Goal: Task Accomplishment & Management: Use online tool/utility

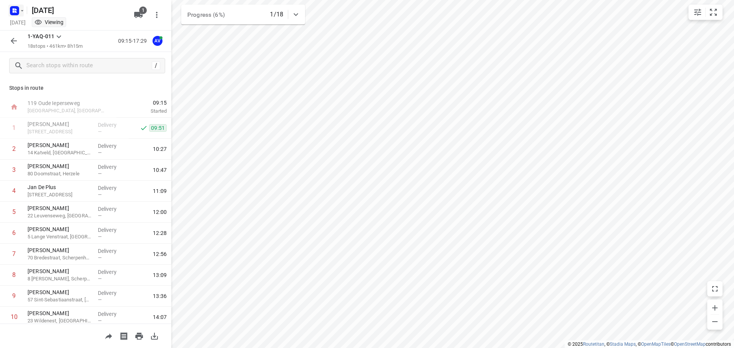
click at [20, 9] on icon "button" at bounding box center [22, 11] width 6 height 6
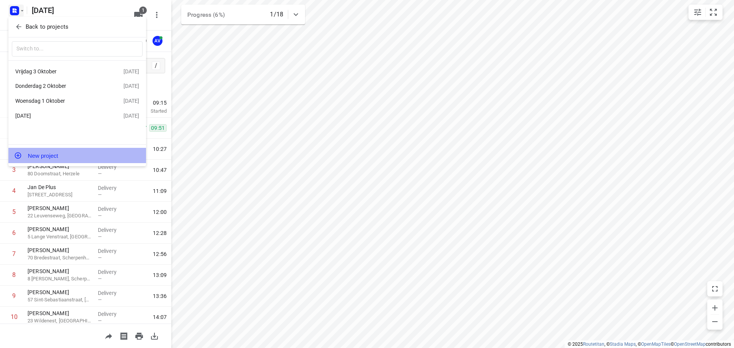
click at [62, 156] on button "New project" at bounding box center [77, 155] width 138 height 15
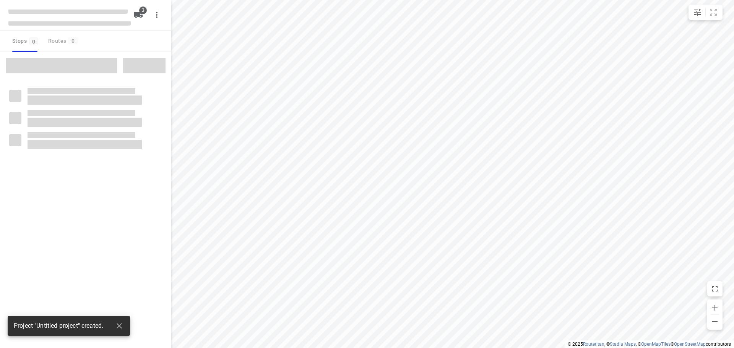
type input "distance"
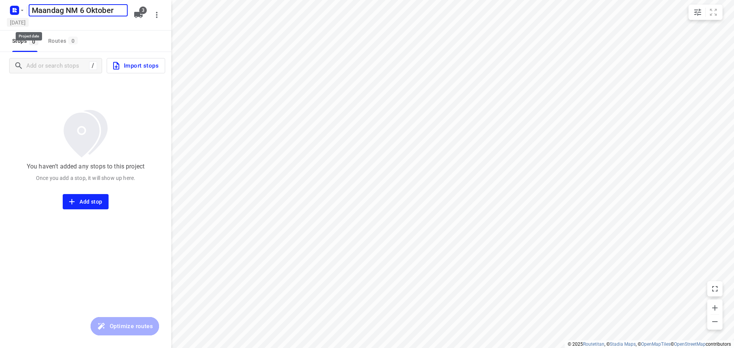
type input "Maandag NM 6 Oktober"
click at [29, 20] on h5 "[DATE]" at bounding box center [18, 22] width 22 height 9
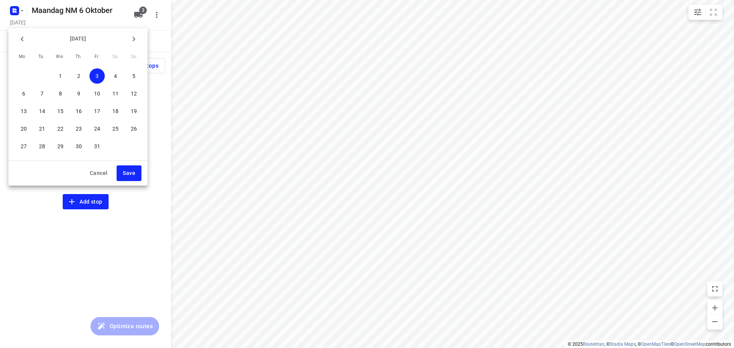
click at [24, 93] on p "6" at bounding box center [23, 94] width 3 height 8
click at [127, 172] on span "Save" at bounding box center [129, 173] width 13 height 10
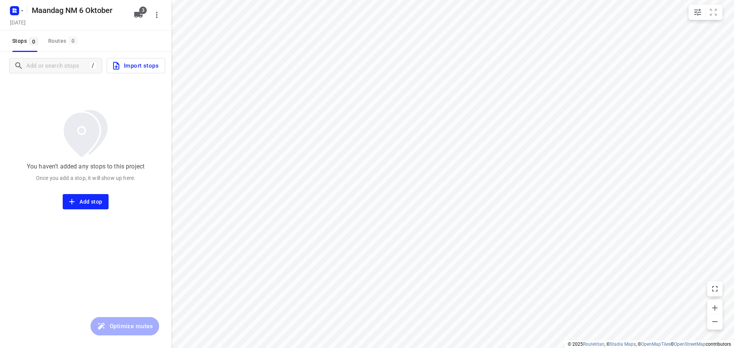
click at [140, 16] on icon "button" at bounding box center [138, 15] width 8 height 6
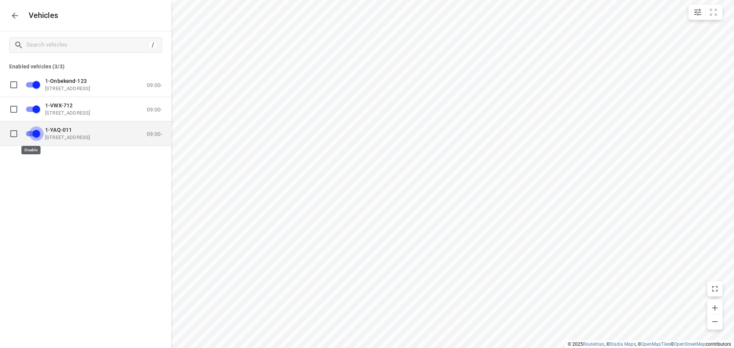
click at [30, 133] on input "grid" at bounding box center [37, 133] width 44 height 15
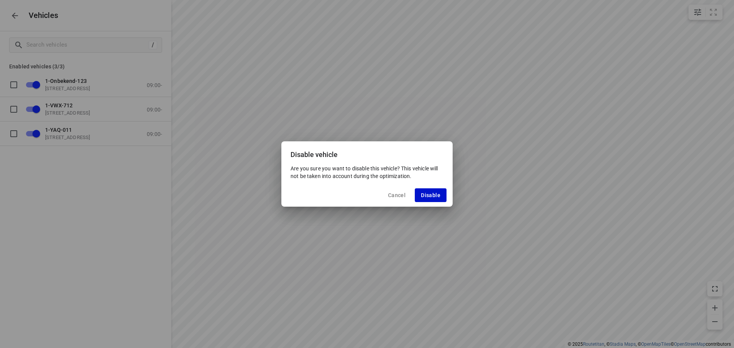
click at [437, 192] on button "Disable" at bounding box center [431, 195] width 32 height 14
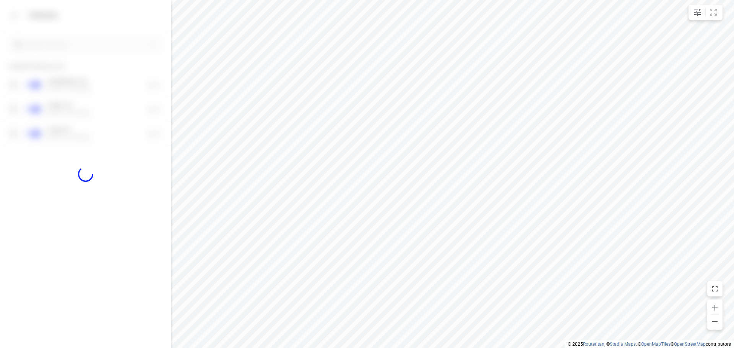
checkbox input "false"
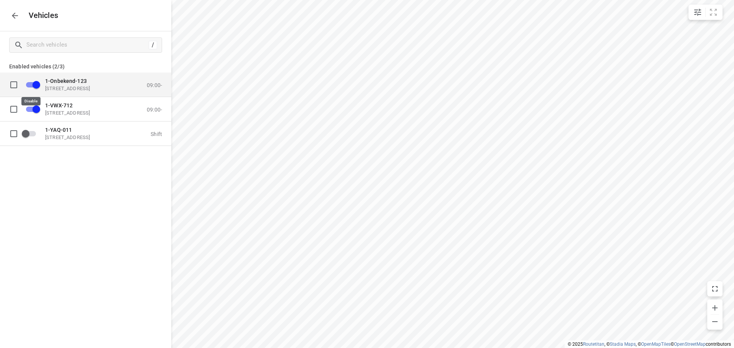
click at [31, 84] on input "grid" at bounding box center [37, 84] width 44 height 15
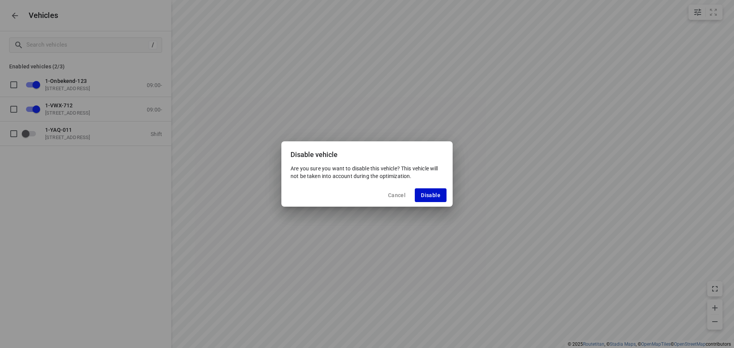
click at [427, 195] on span "Disable" at bounding box center [430, 195] width 19 height 6
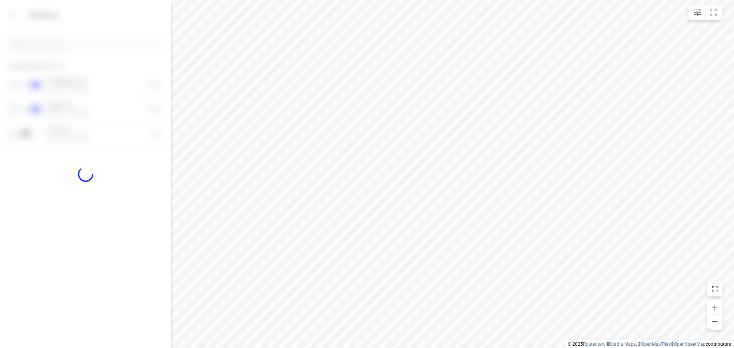
checkbox input "false"
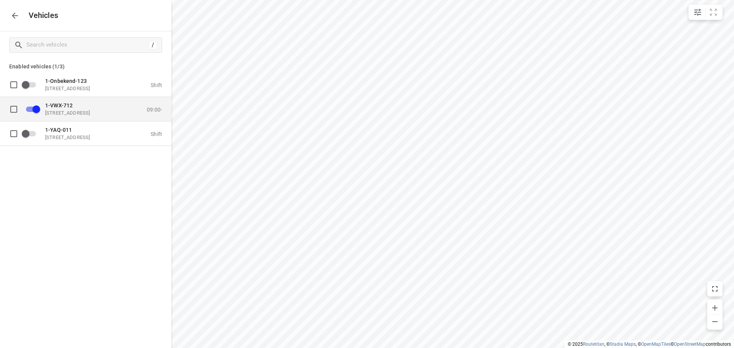
click at [85, 108] on div "1-VWX-712 [STREET_ADDRESS]" at bounding box center [83, 109] width 76 height 14
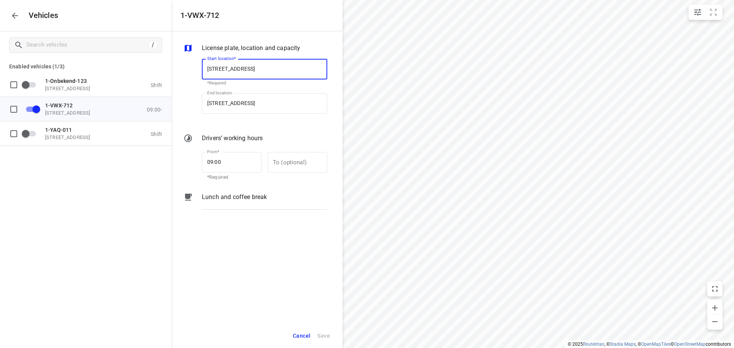
click at [259, 68] on input "[STREET_ADDRESS]" at bounding box center [264, 69] width 125 height 21
type input "[STREET_ADDRESS]"
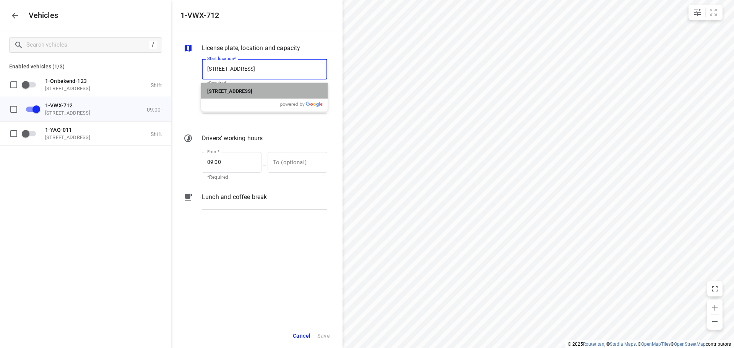
click at [252, 88] on p "[STREET_ADDRESS]" at bounding box center [229, 90] width 45 height 9
type input "[STREET_ADDRESS]"
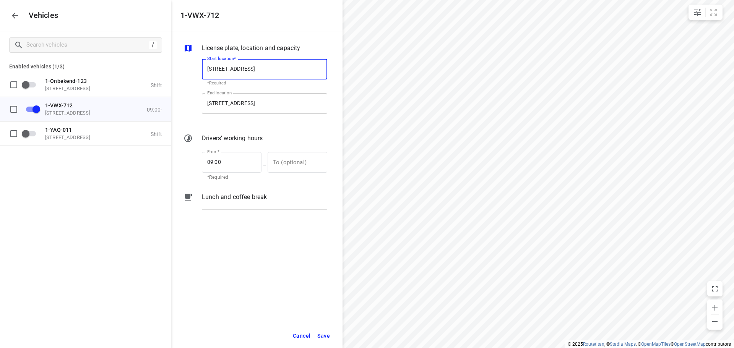
click at [258, 103] on input "[STREET_ADDRESS]" at bounding box center [264, 103] width 125 height 21
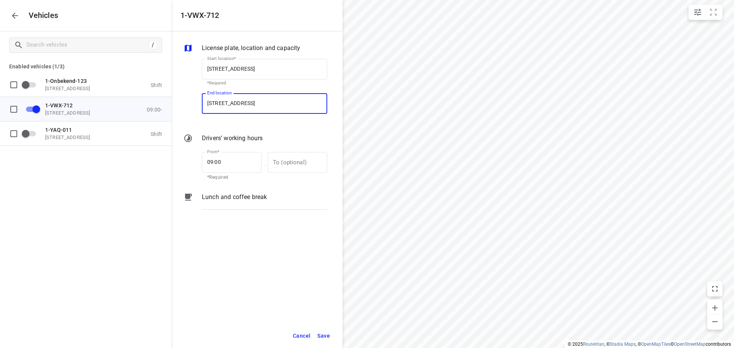
click at [258, 102] on input "[STREET_ADDRESS]" at bounding box center [264, 103] width 125 height 21
type input "[STREET_ADDRESS]"
click at [252, 125] on b "[STREET_ADDRESS]" at bounding box center [229, 126] width 45 height 6
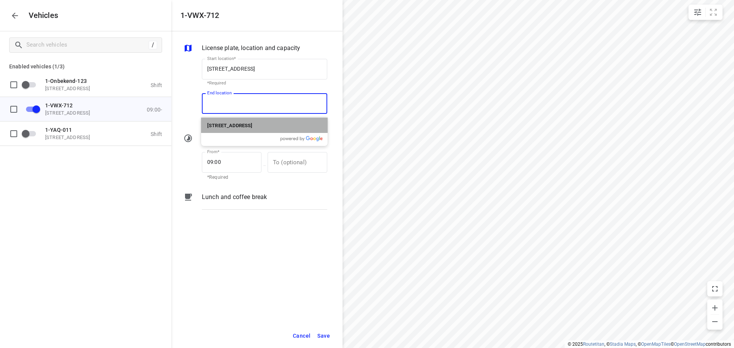
type input "[STREET_ADDRESS]"
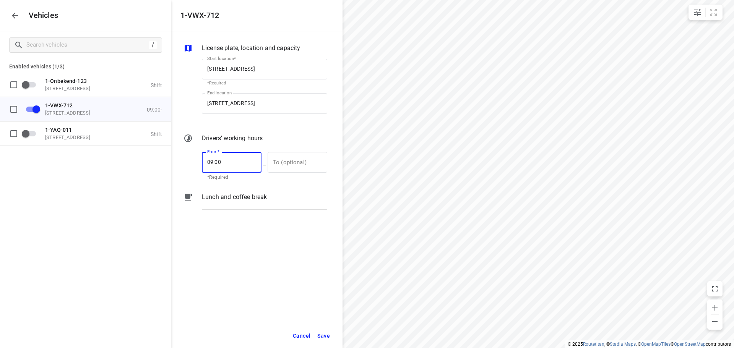
drag, startPoint x: 221, startPoint y: 160, endPoint x: 188, endPoint y: 161, distance: 32.5
click at [189, 161] on div "From* 09:00 From* *Required — To (optional) To (optional)" at bounding box center [255, 165] width 147 height 33
type input "13:00"
click at [328, 336] on span "Save" at bounding box center [323, 336] width 13 height 10
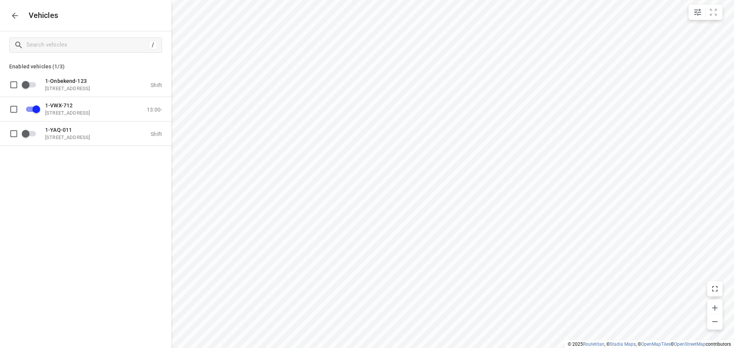
click at [18, 17] on icon "button" at bounding box center [14, 15] width 9 height 9
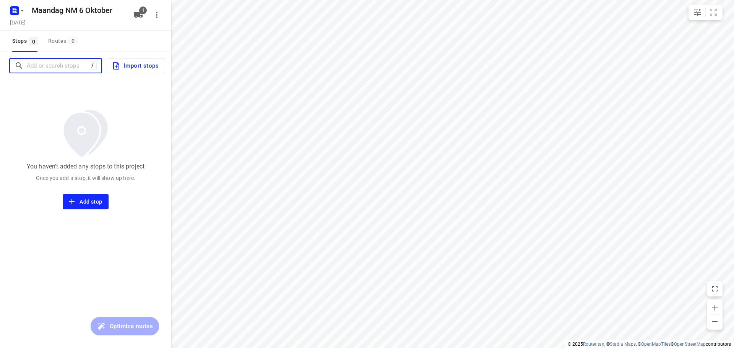
click at [55, 65] on input "Add or search stops" at bounding box center [58, 66] width 62 height 12
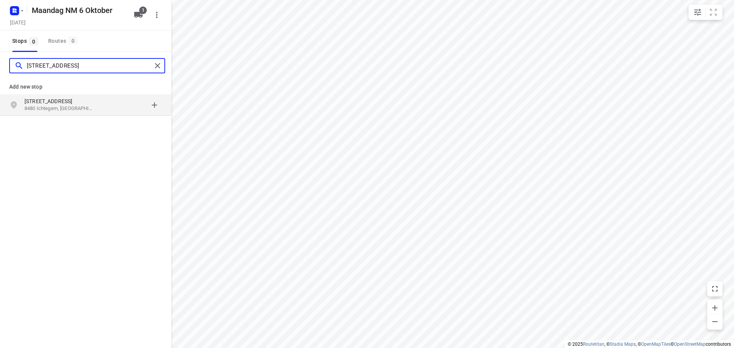
type input "[STREET_ADDRESS]"
click at [81, 103] on p "[STREET_ADDRESS]" at bounding box center [59, 101] width 70 height 8
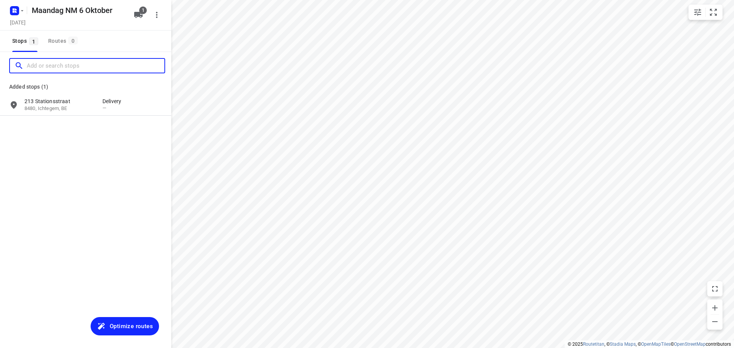
click at [66, 63] on input "Add or search stops" at bounding box center [96, 66] width 138 height 12
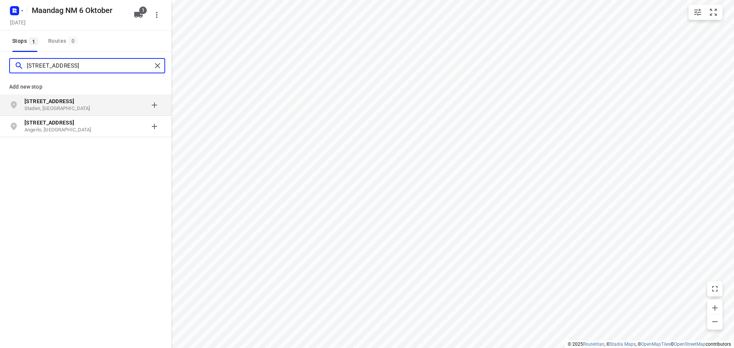
type input "[STREET_ADDRESS]"
click at [81, 105] on p "[STREET_ADDRESS]" at bounding box center [59, 101] width 70 height 8
type input "woestendorp 39k"
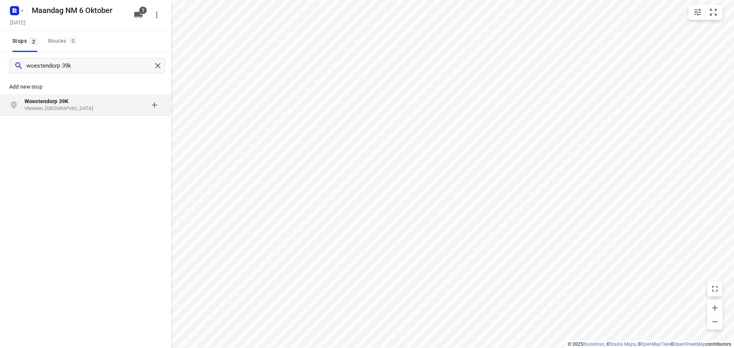
click at [65, 108] on p "Vleteren, [GEOGRAPHIC_DATA]" at bounding box center [59, 108] width 70 height 7
type input "[STREET_ADDRESS]"
click at [75, 106] on p "De Haan, [GEOGRAPHIC_DATA]" at bounding box center [59, 108] width 70 height 7
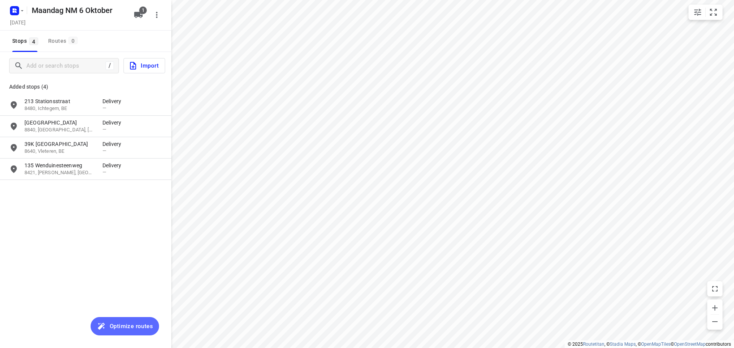
click at [132, 325] on span "Optimize routes" at bounding box center [131, 326] width 43 height 10
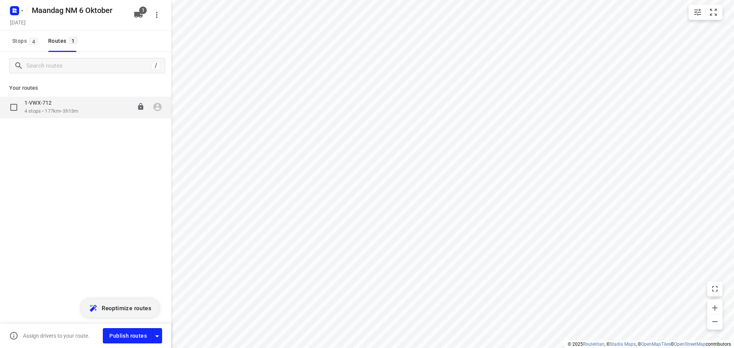
click at [157, 109] on icon "button" at bounding box center [157, 107] width 10 height 10
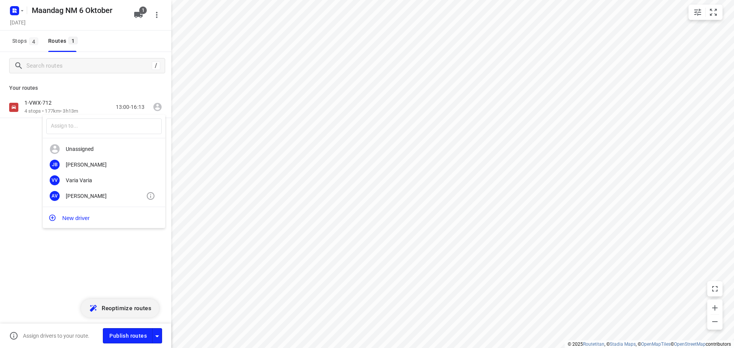
click at [76, 197] on div "[PERSON_NAME]" at bounding box center [106, 196] width 80 height 6
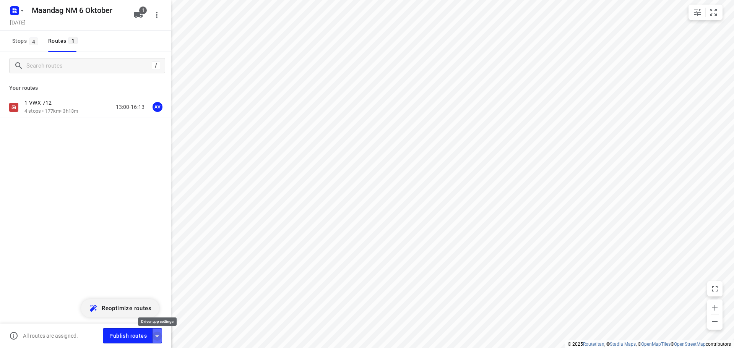
click at [156, 337] on icon "button" at bounding box center [156, 336] width 9 height 9
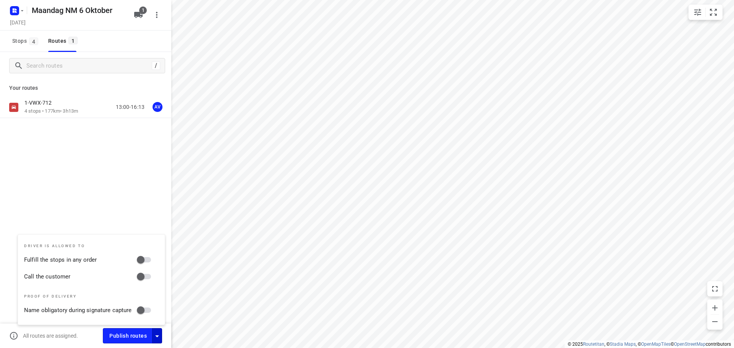
click at [146, 272] on input "Call the customer" at bounding box center [141, 276] width 44 height 15
checkbox input "true"
click at [157, 335] on icon "button" at bounding box center [156, 336] width 9 height 9
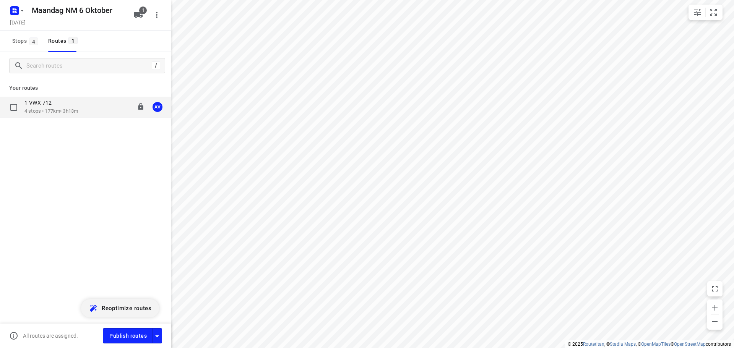
click at [73, 107] on div "1-VWX-712" at bounding box center [50, 103] width 53 height 8
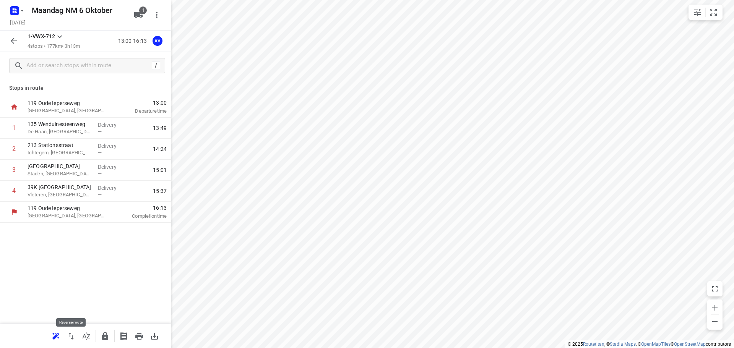
click at [69, 337] on icon "button" at bounding box center [70, 336] width 9 height 9
click at [72, 130] on p "Vleteren, [GEOGRAPHIC_DATA]" at bounding box center [60, 132] width 64 height 8
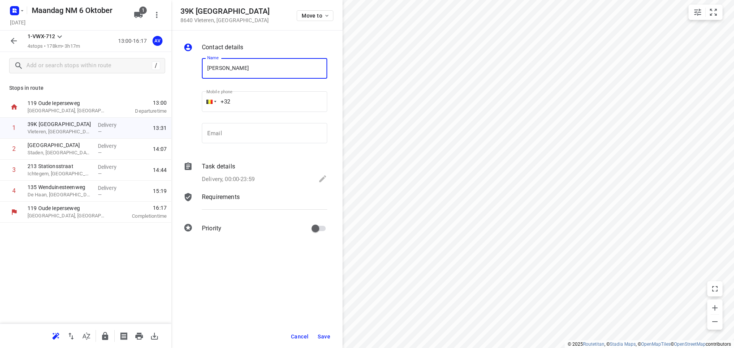
type input "[PERSON_NAME]"
drag, startPoint x: 242, startPoint y: 101, endPoint x: 267, endPoint y: 84, distance: 30.5
click at [244, 99] on input "+32" at bounding box center [264, 101] width 125 height 21
type input "[PHONE_NUMBER]"
click at [252, 178] on p "Delivery, 00:00-23:59" at bounding box center [228, 179] width 53 height 9
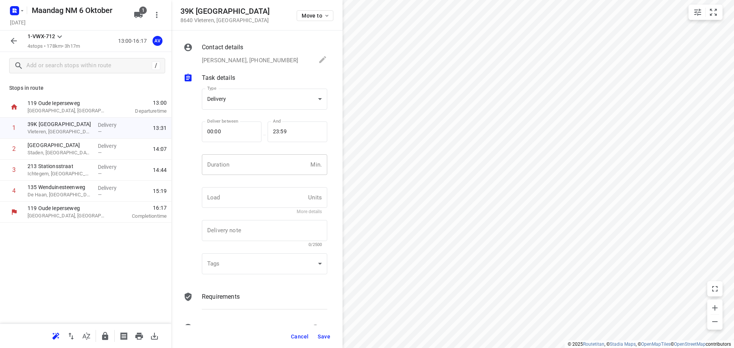
click at [254, 171] on input "number" at bounding box center [254, 164] width 105 height 21
type input "1"
click at [324, 336] on span "Save" at bounding box center [323, 337] width 13 height 6
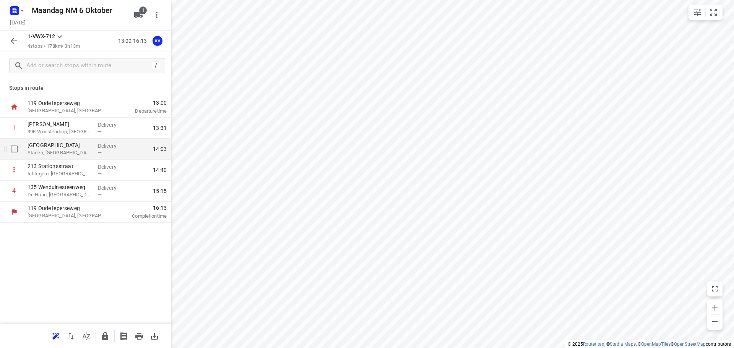
click at [87, 154] on p "Staden, [GEOGRAPHIC_DATA]" at bounding box center [60, 153] width 64 height 8
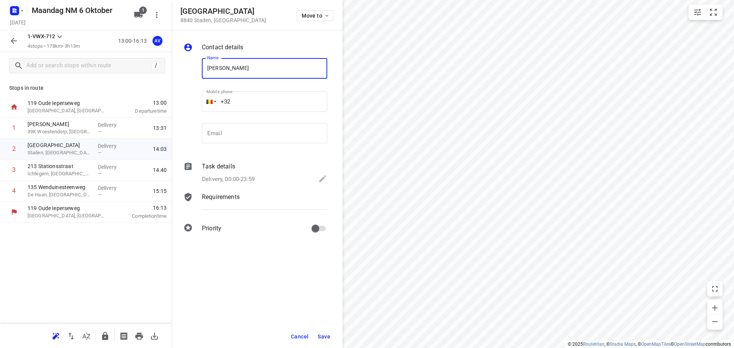
type input "[PERSON_NAME]"
click at [266, 97] on input "+32" at bounding box center [264, 101] width 125 height 21
type input "[PHONE_NUMBER]"
click at [244, 180] on p "Delivery, 00:00-23:59" at bounding box center [228, 179] width 53 height 9
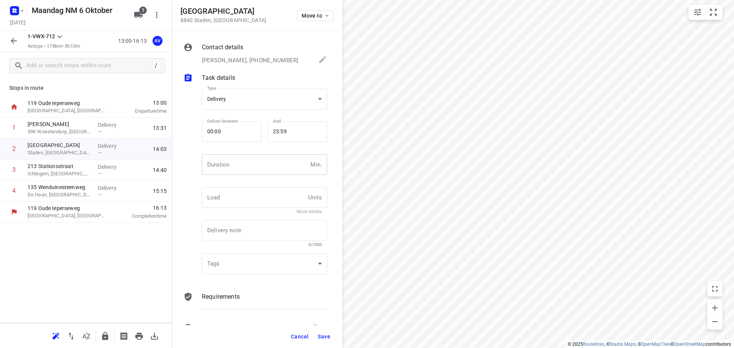
click at [253, 171] on input "number" at bounding box center [254, 164] width 105 height 21
type input "1"
click at [325, 335] on span "Save" at bounding box center [323, 337] width 13 height 6
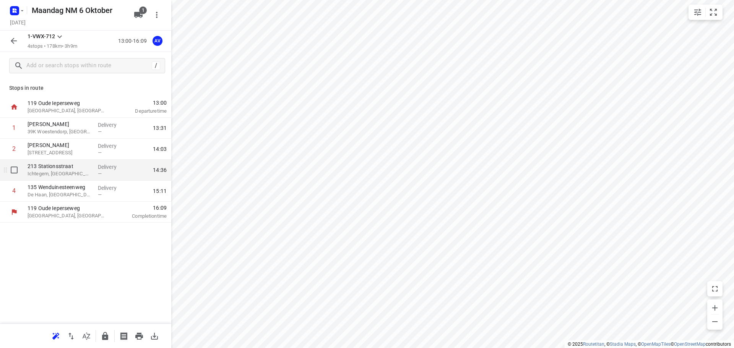
click at [65, 170] on p "213 Stationsstraat" at bounding box center [60, 166] width 64 height 8
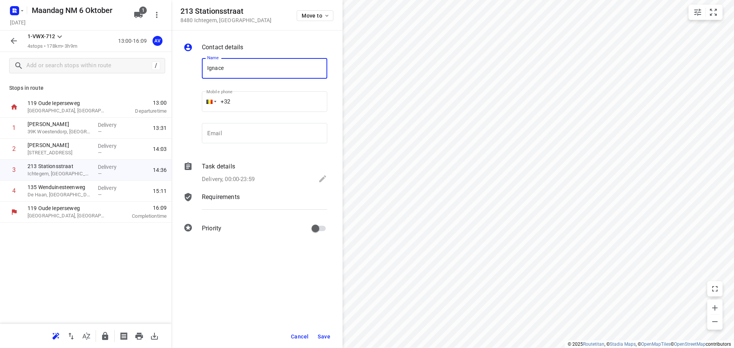
type input "[PERSON_NAME]"
click at [254, 100] on input "+32" at bounding box center [264, 101] width 125 height 21
type input "[PHONE_NUMBER]"
click at [248, 177] on p "Delivery, 00:00-23:59" at bounding box center [228, 179] width 53 height 9
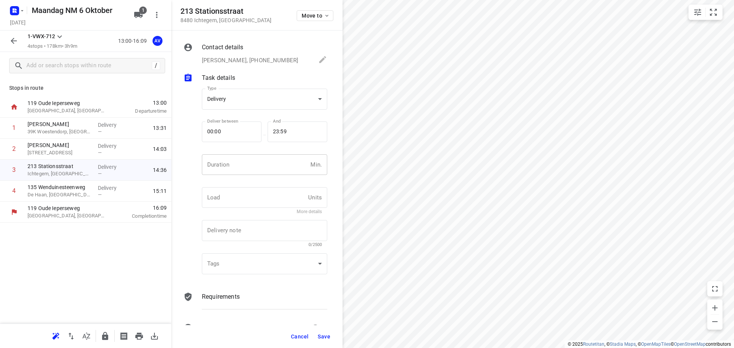
click at [241, 165] on input "number" at bounding box center [254, 164] width 105 height 21
type input "1"
click at [322, 337] on span "Save" at bounding box center [323, 337] width 13 height 6
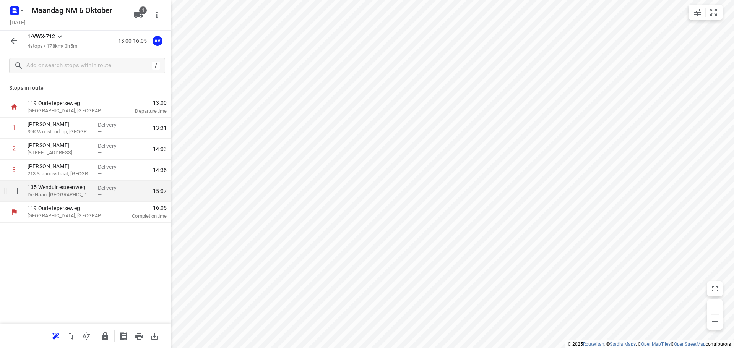
click at [68, 191] on p "135 Wenduinesteenweg" at bounding box center [60, 187] width 64 height 8
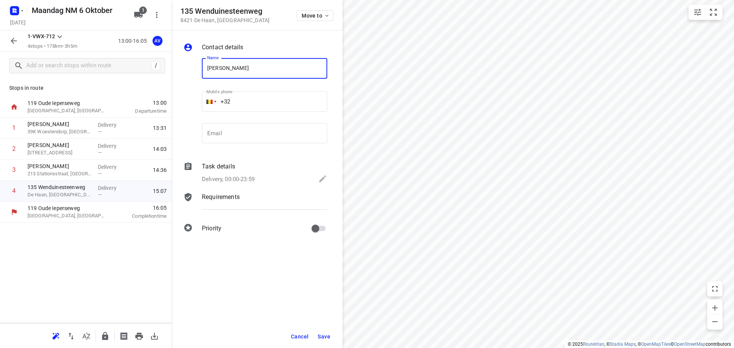
type input "[PERSON_NAME]"
drag, startPoint x: 271, startPoint y: 101, endPoint x: 273, endPoint y: 89, distance: 12.4
click at [271, 101] on input "+32" at bounding box center [264, 101] width 125 height 21
type input "[PHONE_NUMBER]"
drag, startPoint x: 243, startPoint y: 179, endPoint x: 249, endPoint y: 172, distance: 8.4
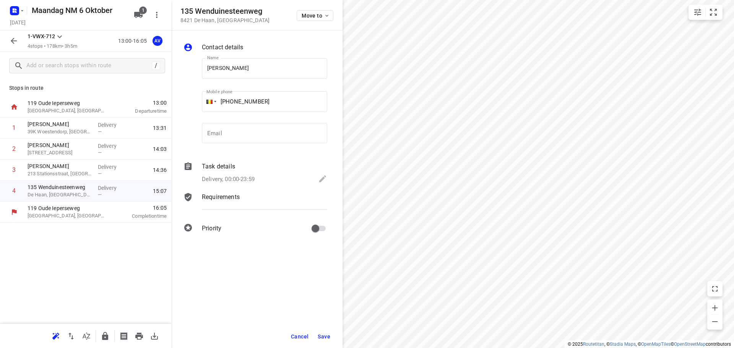
click at [243, 180] on p "Delivery, 00:00-23:59" at bounding box center [228, 179] width 53 height 9
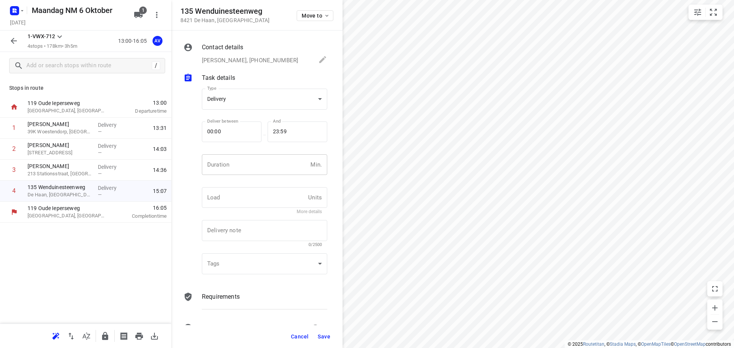
click at [251, 169] on input "number" at bounding box center [254, 164] width 105 height 21
type input "1"
click at [325, 337] on span "Save" at bounding box center [323, 337] width 13 height 6
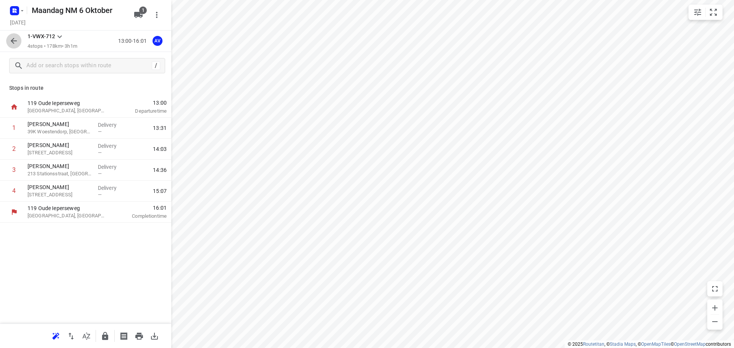
click at [15, 42] on icon "button" at bounding box center [13, 40] width 9 height 9
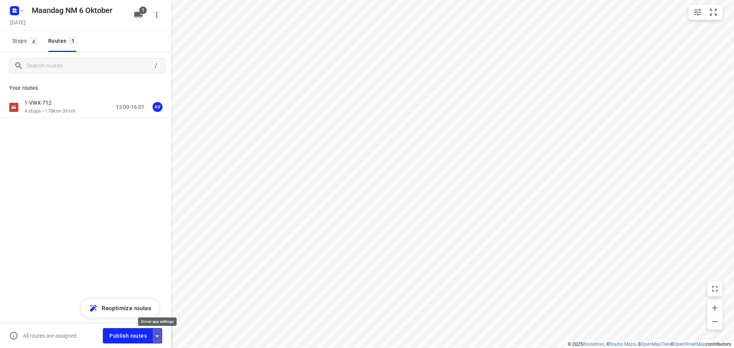
click at [155, 338] on icon "button" at bounding box center [156, 336] width 9 height 9
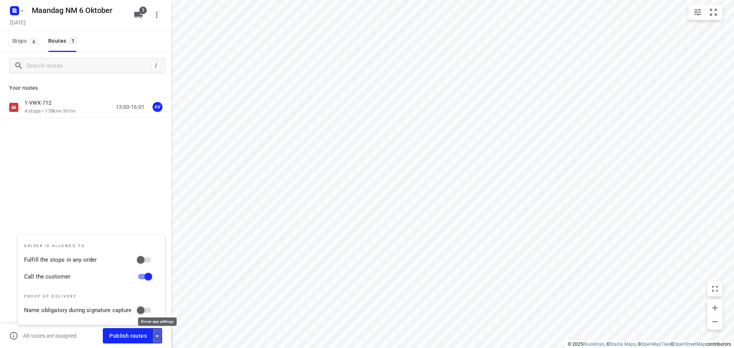
click at [156, 338] on icon "button" at bounding box center [156, 336] width 9 height 9
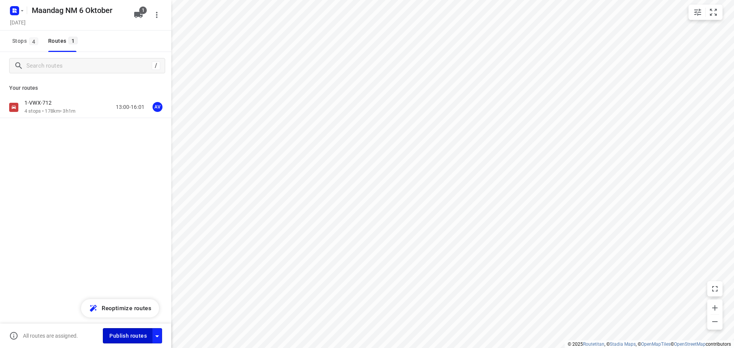
click at [134, 338] on span "Publish routes" at bounding box center [127, 336] width 37 height 10
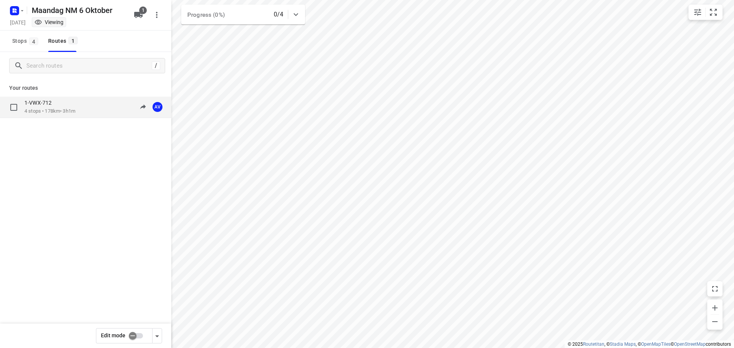
click at [94, 112] on div "1-VWX-712 4 stops • 178km • 3h1m 13:00-16:01 AV" at bounding box center [97, 107] width 147 height 16
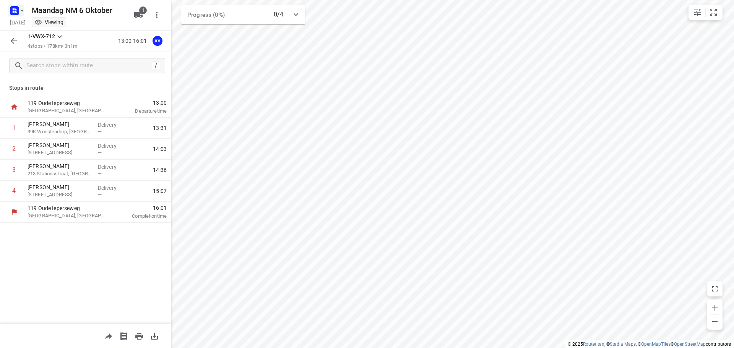
click at [16, 10] on icon "button" at bounding box center [16, 9] width 2 height 2
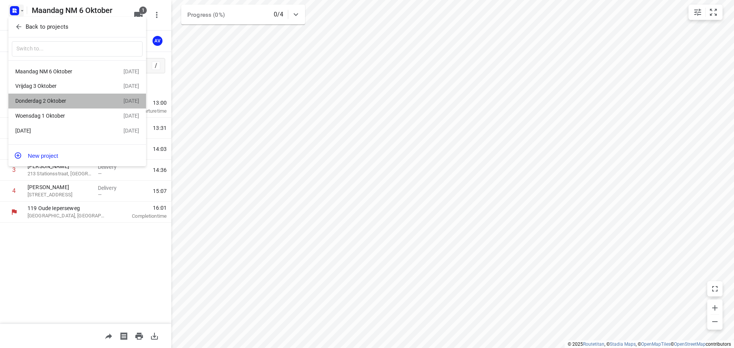
click at [66, 100] on div "Donderdag 2 Oktober" at bounding box center [59, 101] width 88 height 6
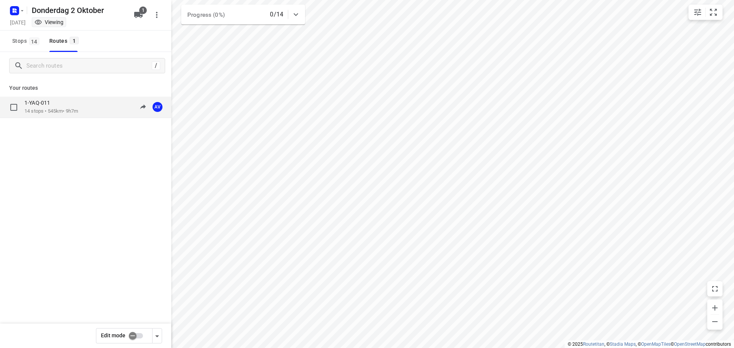
click at [90, 110] on div "1-YAQ-011 14 stops • 545km • 9h7m 09:00-18:06 AV" at bounding box center [97, 107] width 147 height 16
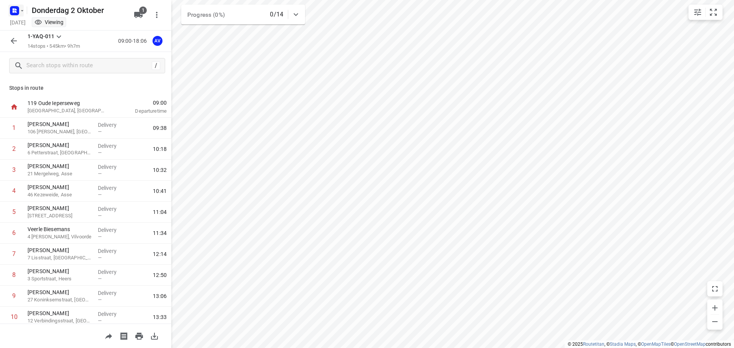
click at [15, 8] on icon "button" at bounding box center [16, 9] width 2 height 2
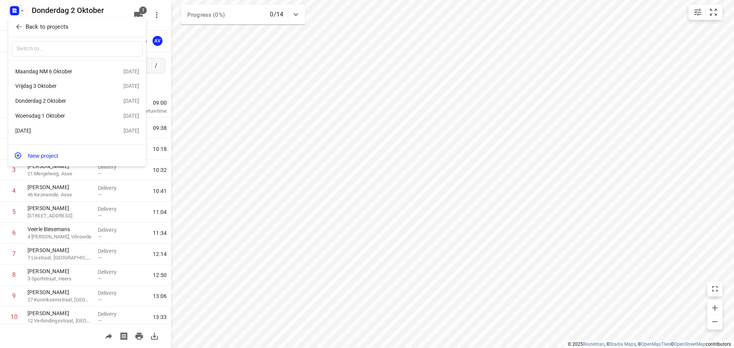
click at [49, 117] on div "Woensdag 1 Oktober" at bounding box center [59, 116] width 88 height 6
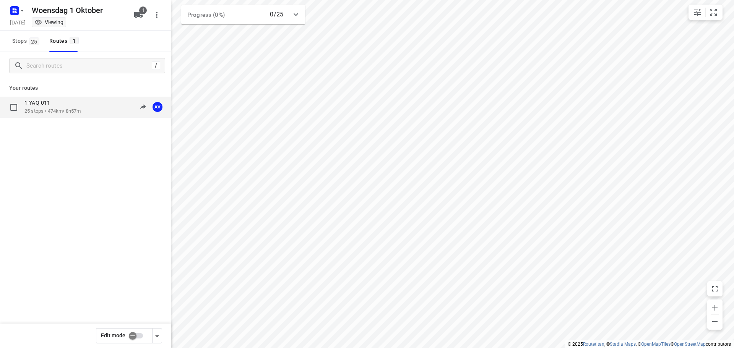
click at [92, 111] on div "1-YAQ-011 25 stops • 474km • 8h57m 09:00-17:57 AV" at bounding box center [97, 107] width 147 height 16
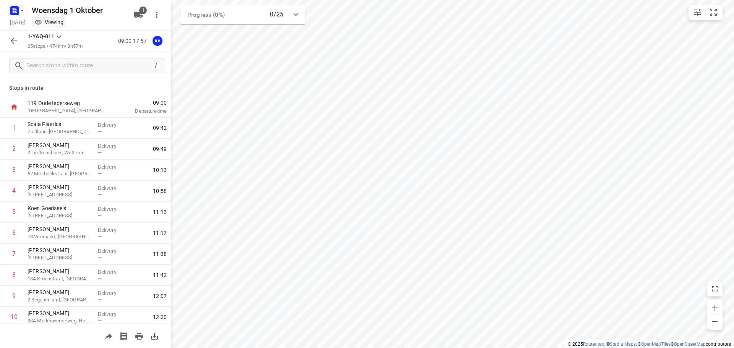
click at [17, 9] on rect "button" at bounding box center [14, 10] width 9 height 9
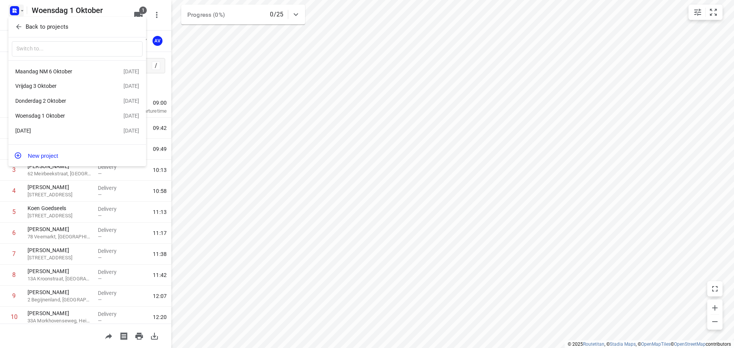
click at [58, 103] on div "Donderdag 2 Oktober" at bounding box center [59, 101] width 88 height 6
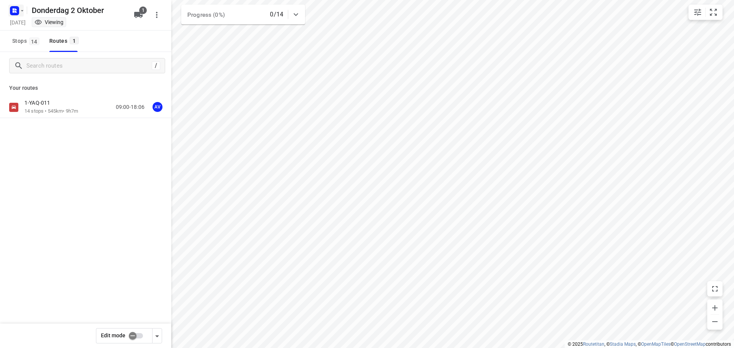
click at [19, 9] on rect "button" at bounding box center [14, 10] width 9 height 9
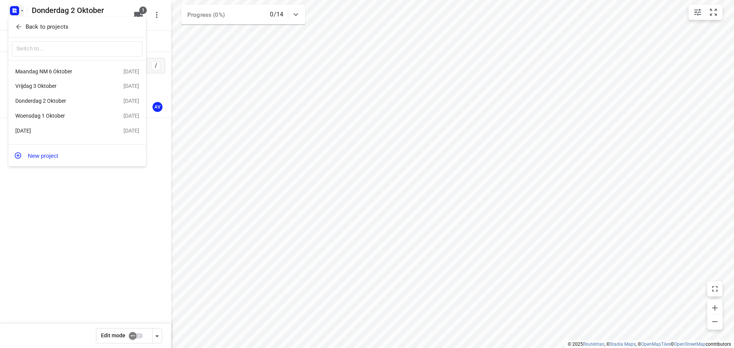
click at [62, 89] on div "Vrijdag 3 Oktober" at bounding box center [59, 86] width 88 height 6
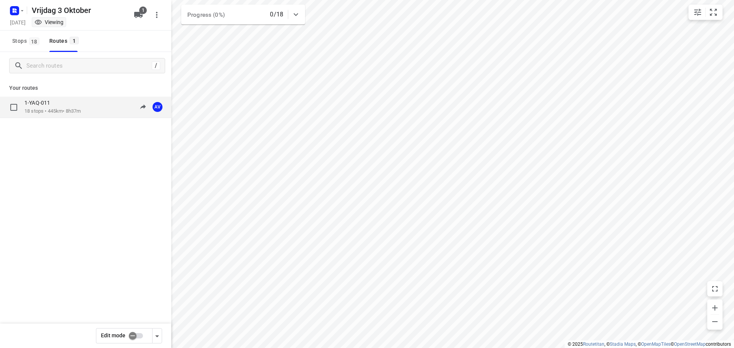
click at [81, 108] on p "18 stops • 445km • 8h37m" at bounding box center [52, 111] width 56 height 7
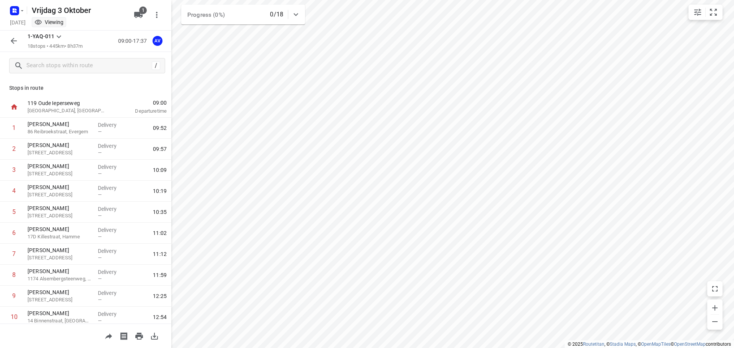
click at [15, 37] on icon "button" at bounding box center [13, 40] width 9 height 9
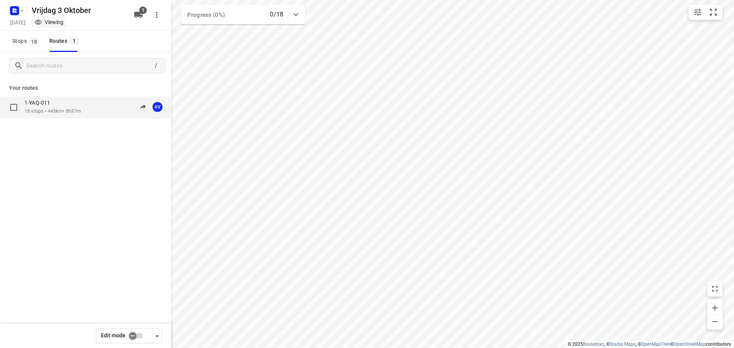
click at [84, 108] on div "1-YAQ-011 18 stops • 445km • 8h37m 09:00-17:37 AV" at bounding box center [97, 107] width 147 height 16
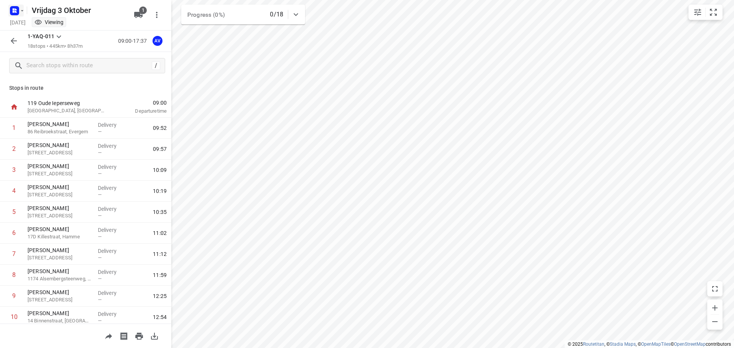
click at [19, 8] on icon "button" at bounding box center [22, 11] width 6 height 6
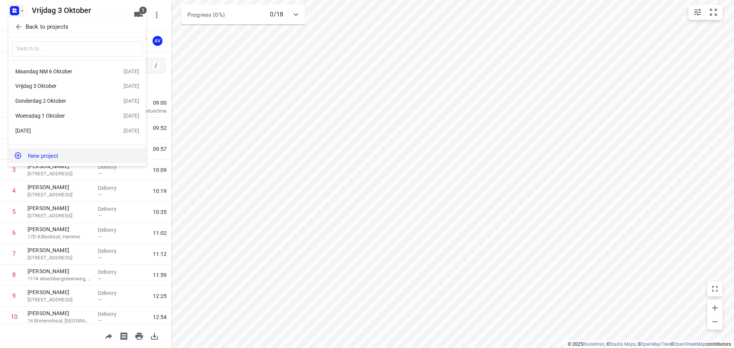
click at [53, 157] on button "New project" at bounding box center [77, 155] width 138 height 15
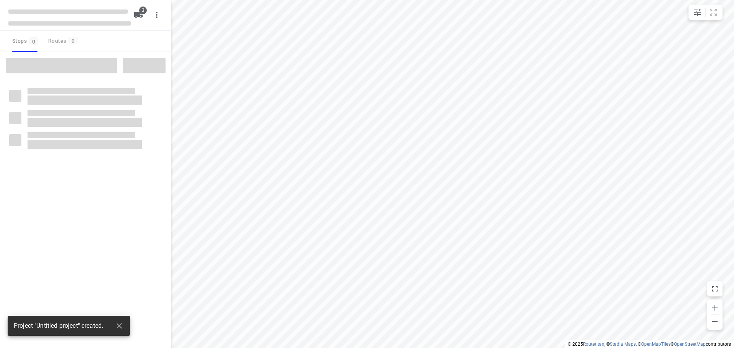
type input "distance"
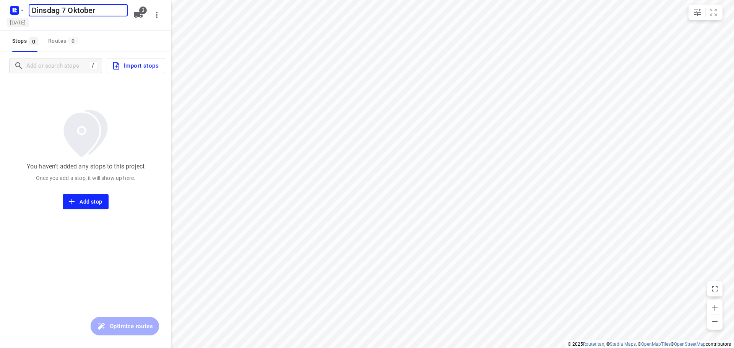
type input "Dinsdag 7 Oktober"
click at [29, 23] on h5 "[DATE]" at bounding box center [18, 22] width 22 height 9
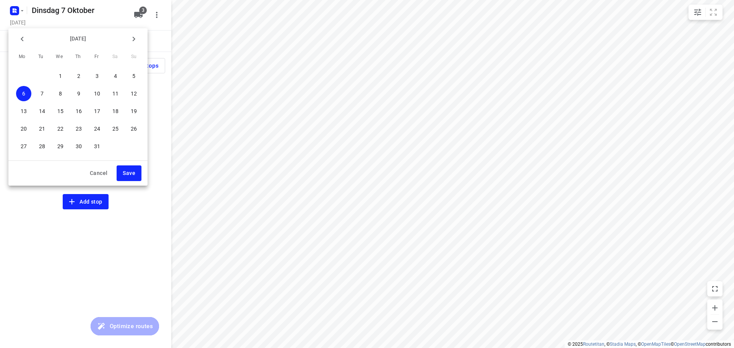
click at [44, 95] on p "7" at bounding box center [41, 94] width 3 height 8
click at [127, 171] on span "Save" at bounding box center [129, 173] width 13 height 10
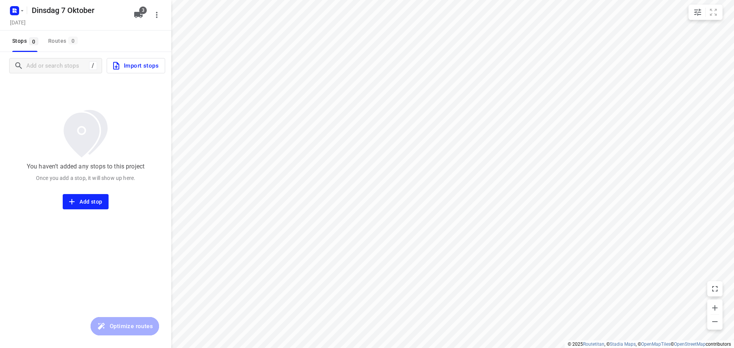
click at [142, 13] on span "3" at bounding box center [143, 10] width 8 height 8
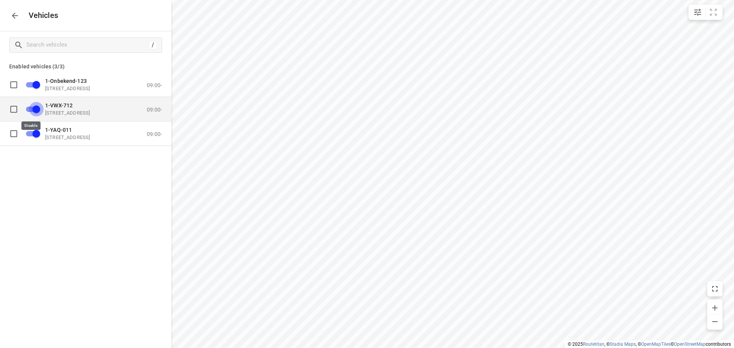
click at [29, 110] on input "grid" at bounding box center [37, 109] width 44 height 15
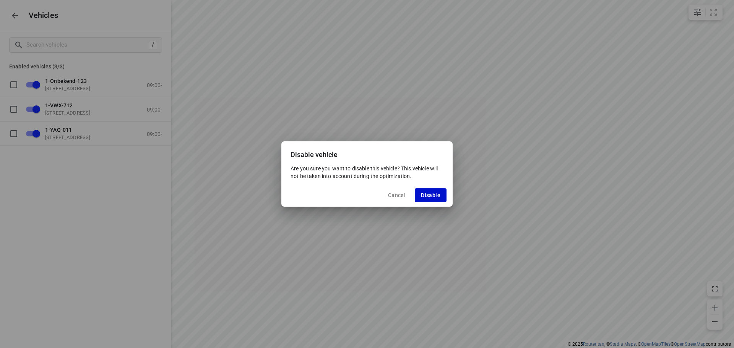
click at [429, 194] on span "Disable" at bounding box center [430, 195] width 19 height 6
checkbox input "false"
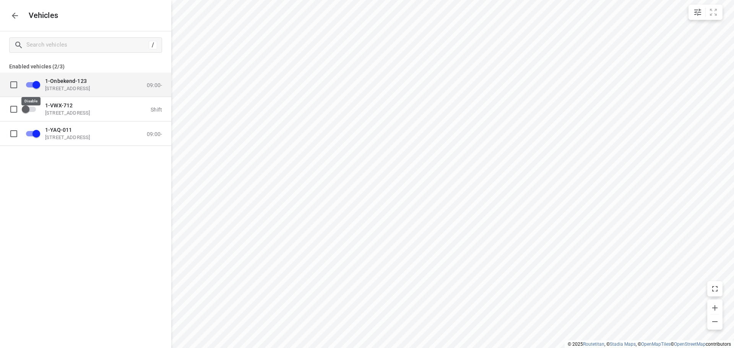
click at [29, 85] on input "grid" at bounding box center [37, 84] width 44 height 15
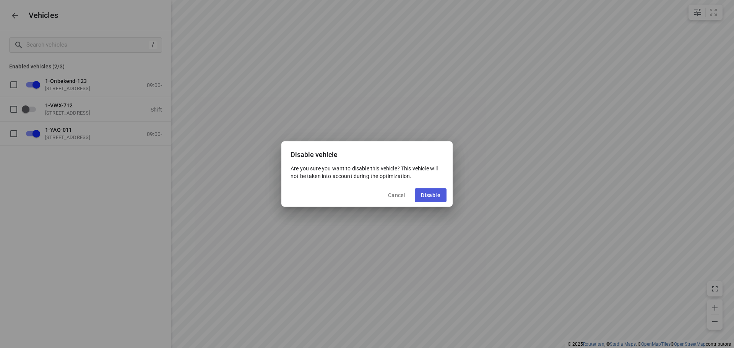
click at [433, 195] on span "Disable" at bounding box center [430, 195] width 19 height 6
checkbox input "false"
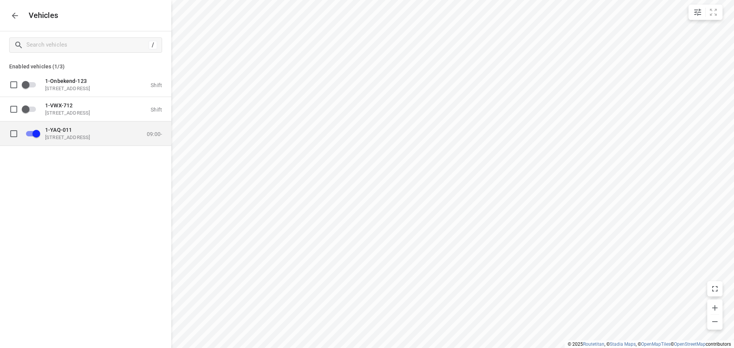
click at [96, 134] on p "[STREET_ADDRESS]" at bounding box center [83, 137] width 76 height 6
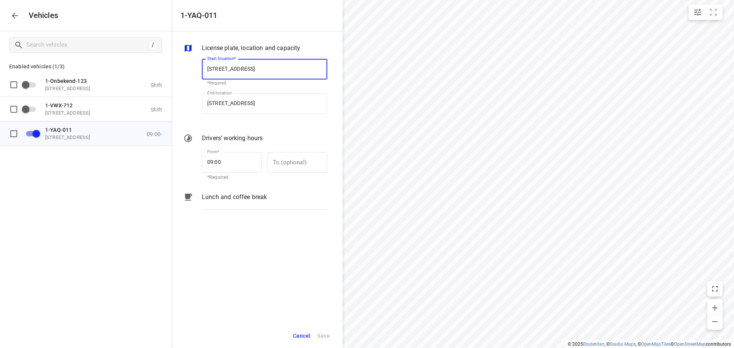
click at [259, 66] on input "[STREET_ADDRESS]" at bounding box center [264, 69] width 125 height 21
type input "[STREET_ADDRESS]"
click at [252, 90] on b "[STREET_ADDRESS]" at bounding box center [229, 91] width 45 height 6
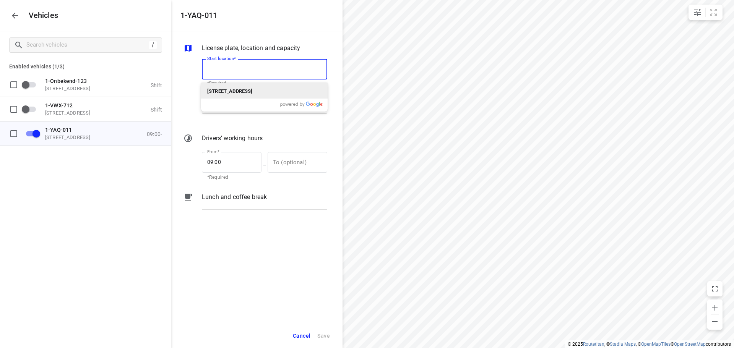
type input "[STREET_ADDRESS]"
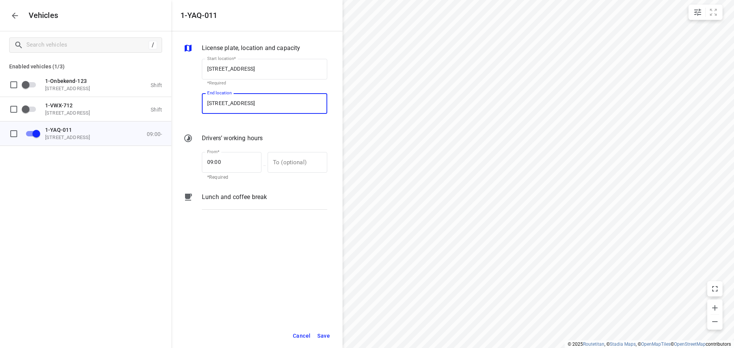
click at [258, 102] on input "[STREET_ADDRESS]" at bounding box center [264, 103] width 125 height 21
click at [259, 101] on input "[STREET_ADDRESS]" at bounding box center [264, 103] width 125 height 21
type input "[STREET_ADDRESS]"
click at [252, 121] on p "[STREET_ADDRESS]" at bounding box center [229, 125] width 45 height 9
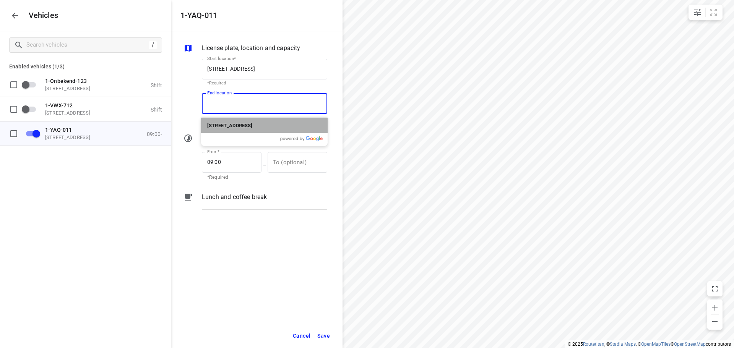
type input "[STREET_ADDRESS]"
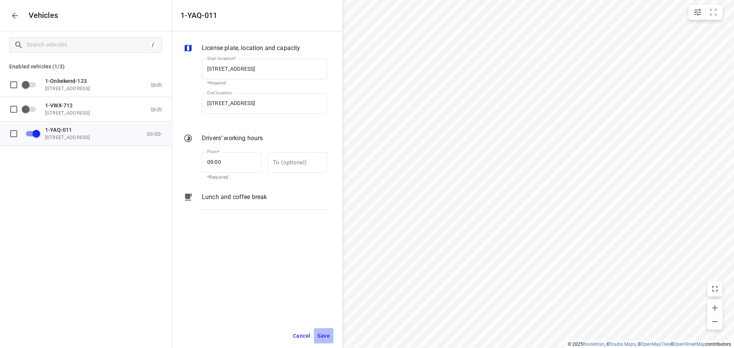
click at [324, 337] on span "Save" at bounding box center [323, 336] width 13 height 10
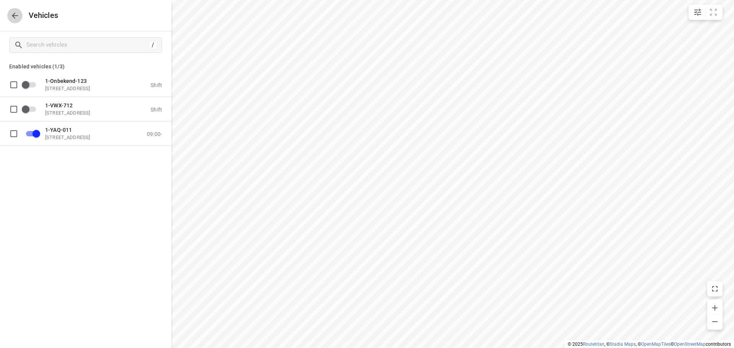
click at [13, 19] on icon "button" at bounding box center [14, 15] width 9 height 9
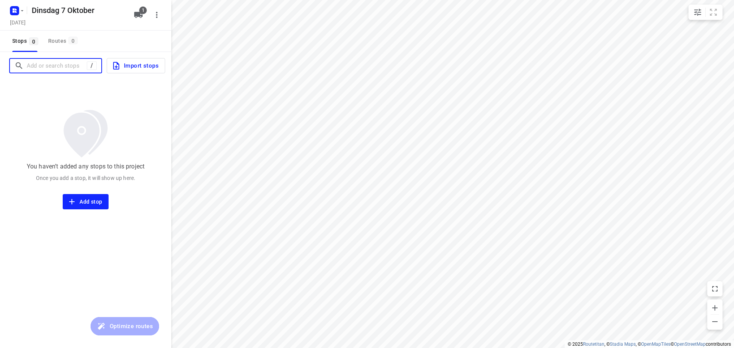
click at [55, 64] on input "Add or search stops" at bounding box center [57, 66] width 60 height 12
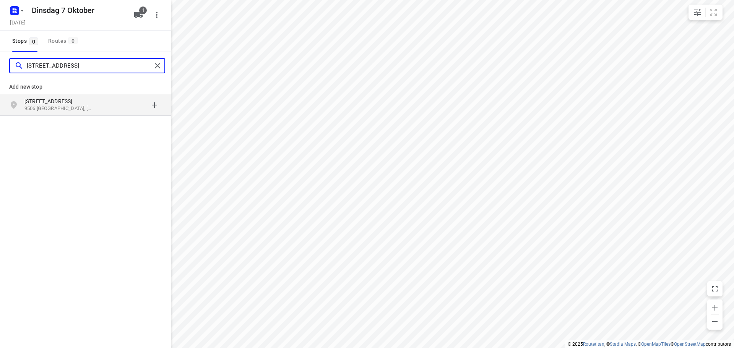
type input "[STREET_ADDRESS]"
click at [101, 107] on div "[STREET_ADDRESS]" at bounding box center [63, 104] width 78 height 15
type input "[STREET_ADDRESS], 1851"
click at [77, 104] on p "[STREET_ADDRESS]" at bounding box center [59, 101] width 70 height 8
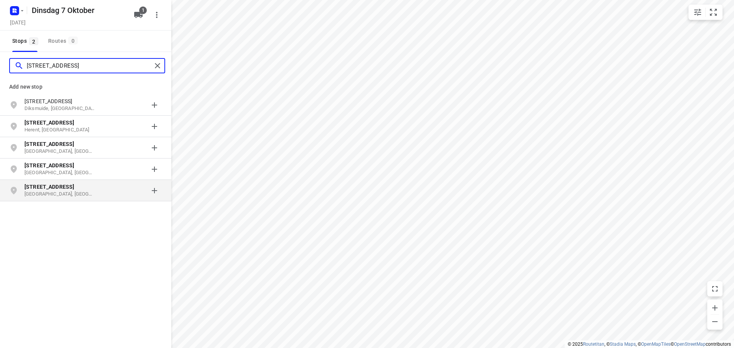
type input "[STREET_ADDRESS]"
click at [70, 191] on p "[GEOGRAPHIC_DATA], [GEOGRAPHIC_DATA]" at bounding box center [59, 194] width 70 height 7
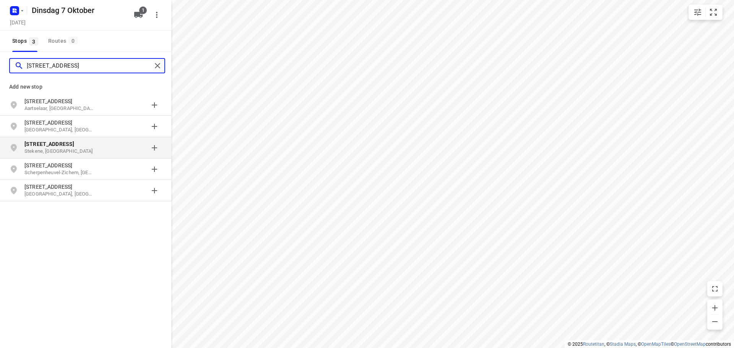
type input "[STREET_ADDRESS]"
click at [73, 149] on p "Stekene, [GEOGRAPHIC_DATA]" at bounding box center [59, 151] width 70 height 7
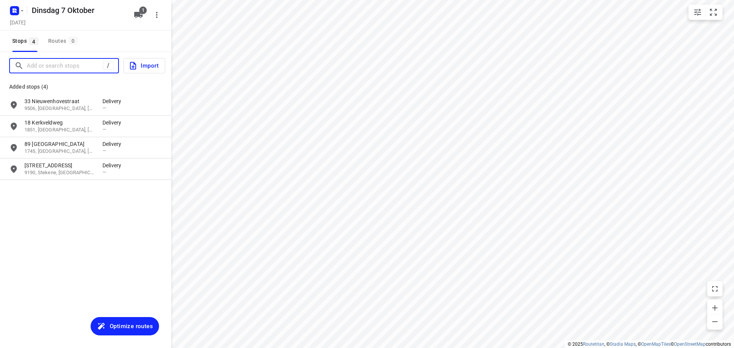
drag, startPoint x: 68, startPoint y: 64, endPoint x: 84, endPoint y: 56, distance: 18.1
click at [68, 64] on input "Add or search stops" at bounding box center [65, 66] width 76 height 12
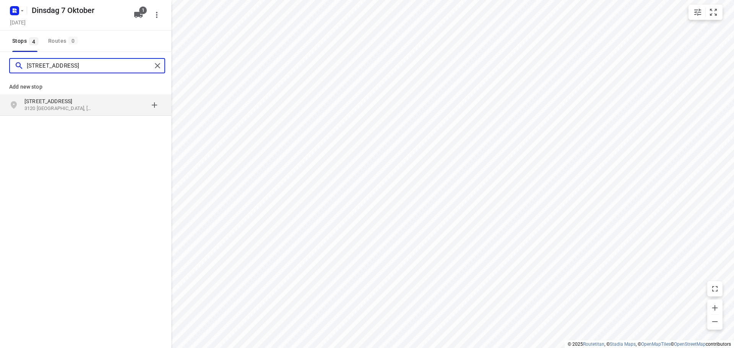
type input "[STREET_ADDRESS]"
click at [82, 107] on p "3120 [GEOGRAPHIC_DATA], [GEOGRAPHIC_DATA]" at bounding box center [59, 108] width 70 height 7
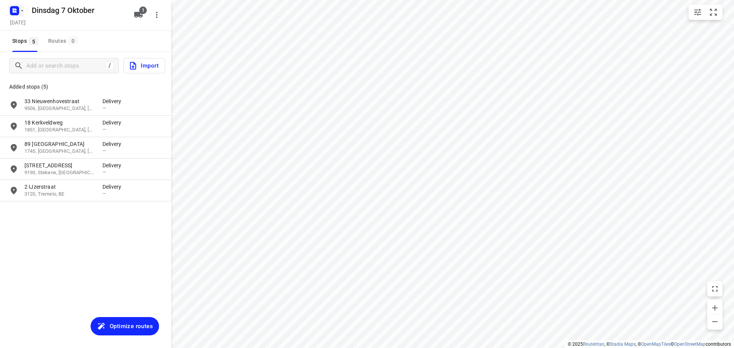
click at [18, 10] on rect "button" at bounding box center [14, 10] width 9 height 9
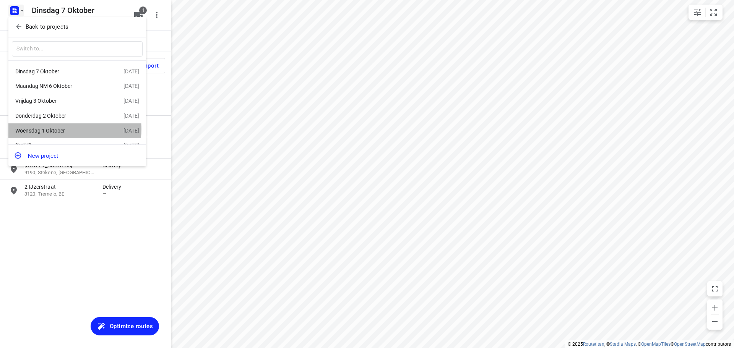
click at [61, 131] on div "Woensdag 1 Oktober" at bounding box center [59, 131] width 88 height 6
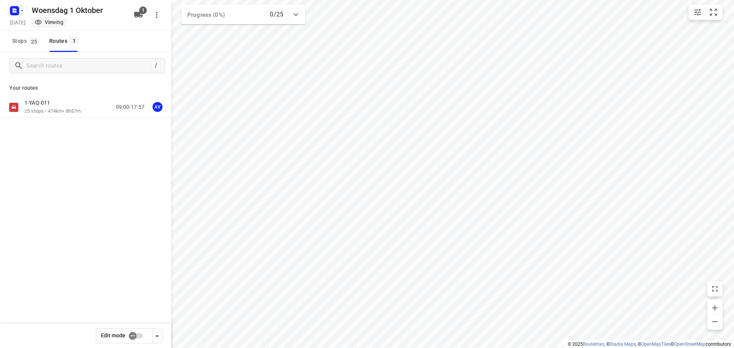
click at [17, 10] on rect "button" at bounding box center [14, 10] width 9 height 9
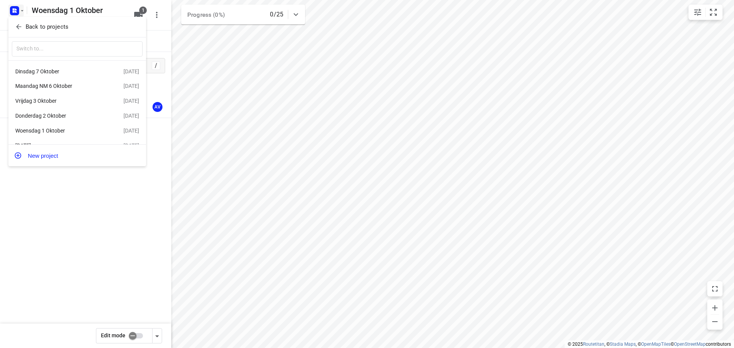
scroll to position [14, 0]
click at [52, 133] on div "[DATE]" at bounding box center [59, 134] width 88 height 6
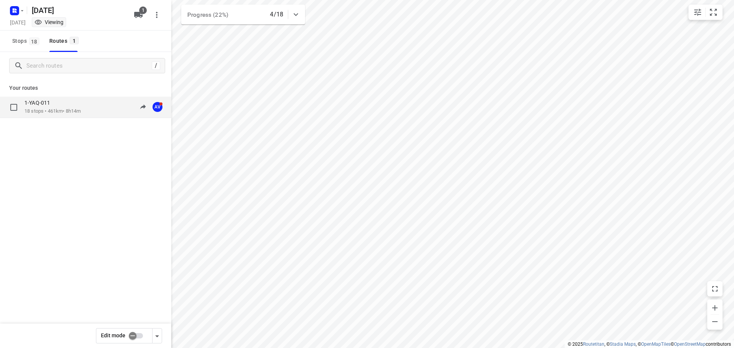
click at [89, 102] on div "1-YAQ-011 18 stops • 461km • 8h14m 09:15-18:00 AV" at bounding box center [97, 107] width 147 height 16
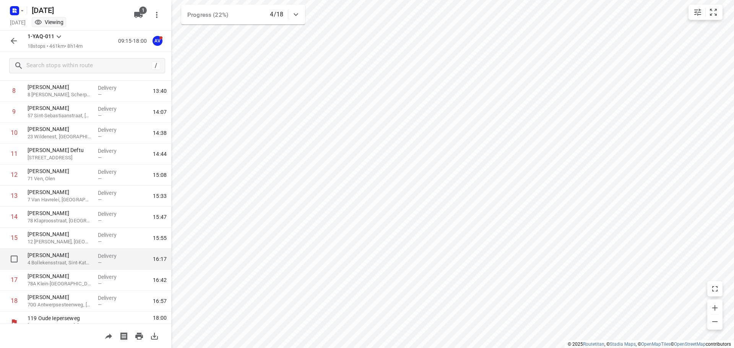
scroll to position [191, 0]
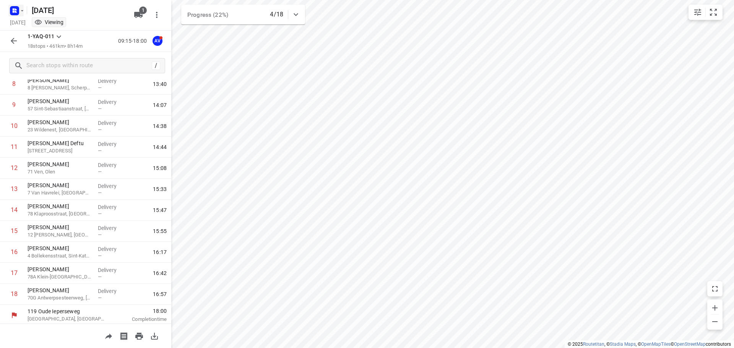
click at [18, 11] on rect "button" at bounding box center [14, 10] width 9 height 9
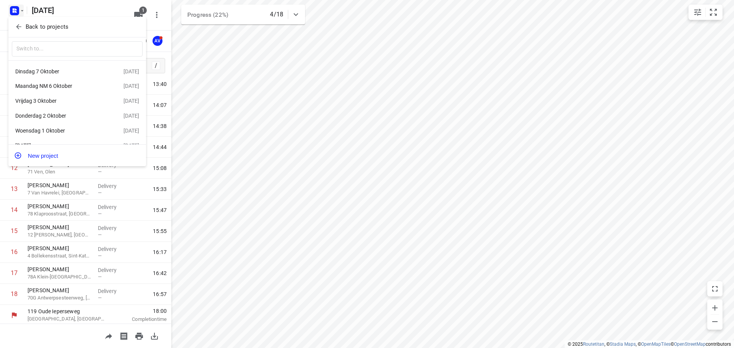
click at [66, 68] on div "Dinsdag 7 Oktober" at bounding box center [59, 71] width 88 height 6
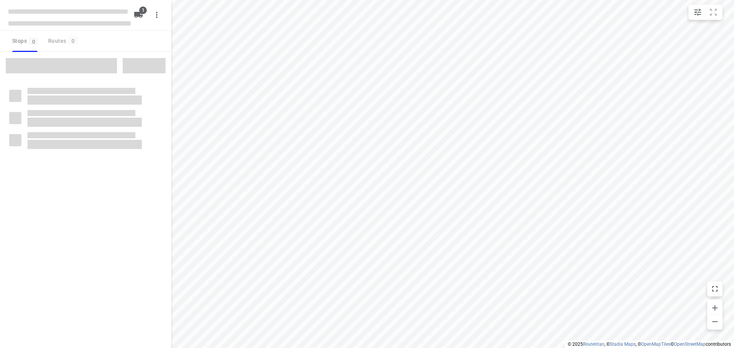
type input "distance"
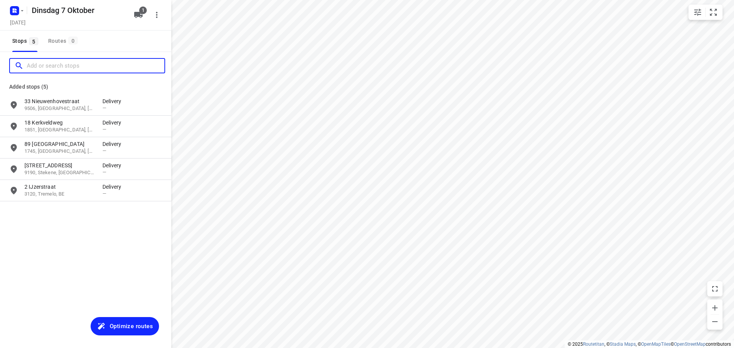
click at [70, 66] on input "Add or search stops" at bounding box center [96, 66] width 138 height 12
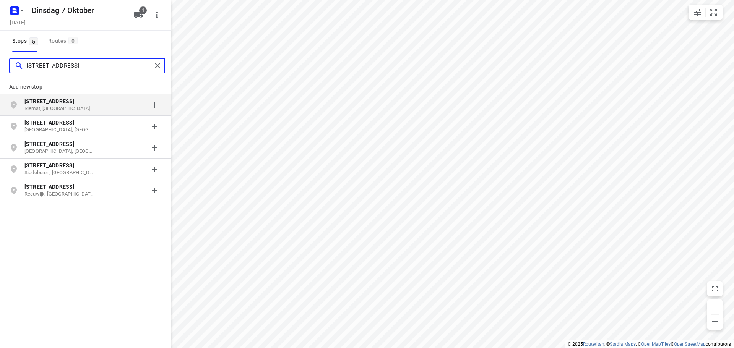
type input "[STREET_ADDRESS]"
click at [81, 100] on p "[STREET_ADDRESS]" at bounding box center [59, 101] width 70 height 8
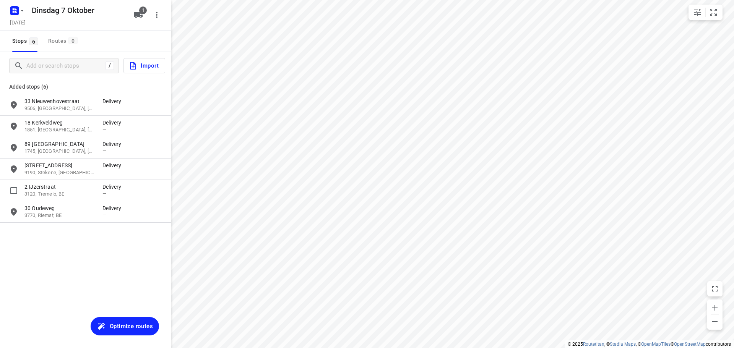
click at [120, 326] on span "Optimize routes" at bounding box center [131, 326] width 43 height 10
